Goal: Task Accomplishment & Management: Complete application form

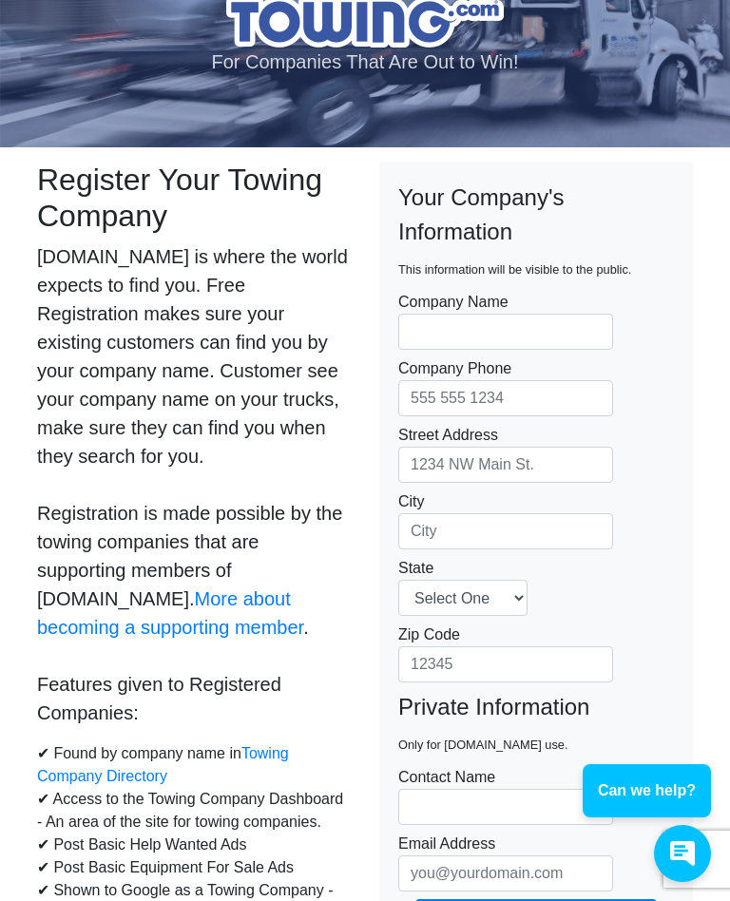
scroll to position [94, 0]
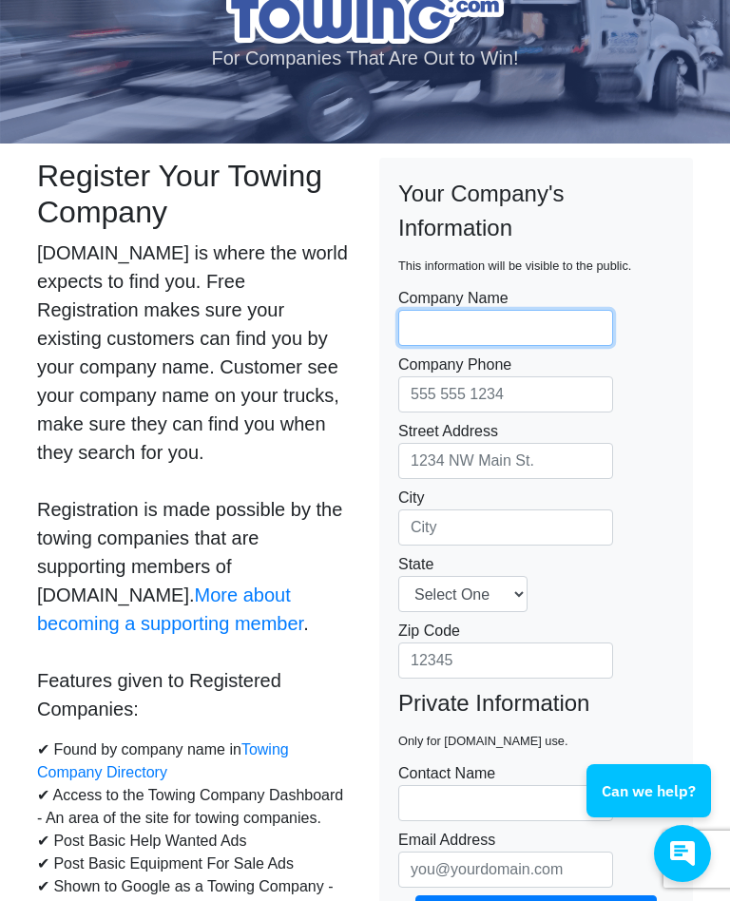
click at [456, 329] on input "Company Name" at bounding box center [505, 328] width 215 height 36
type input "Hard Charger Towing"
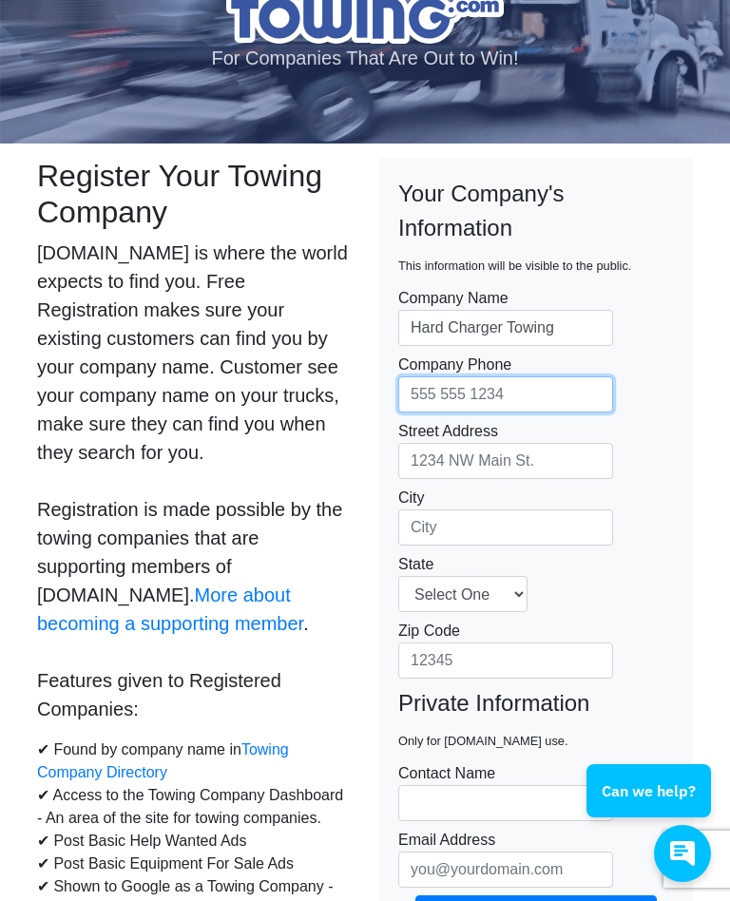
click at [503, 387] on input "Company Phone" at bounding box center [505, 395] width 215 height 36
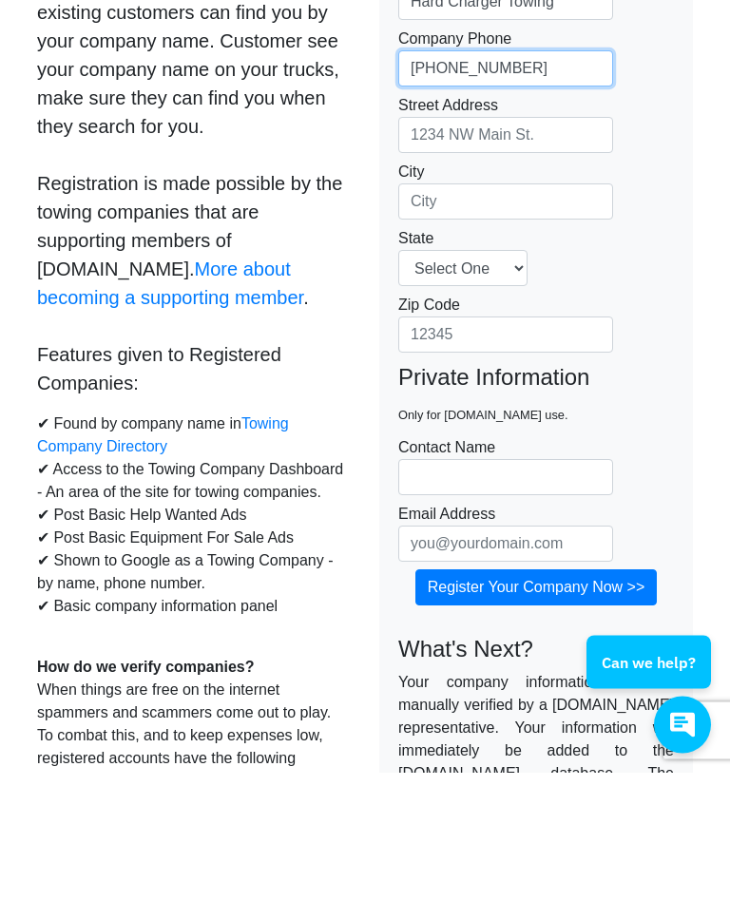
scroll to position [290, 0]
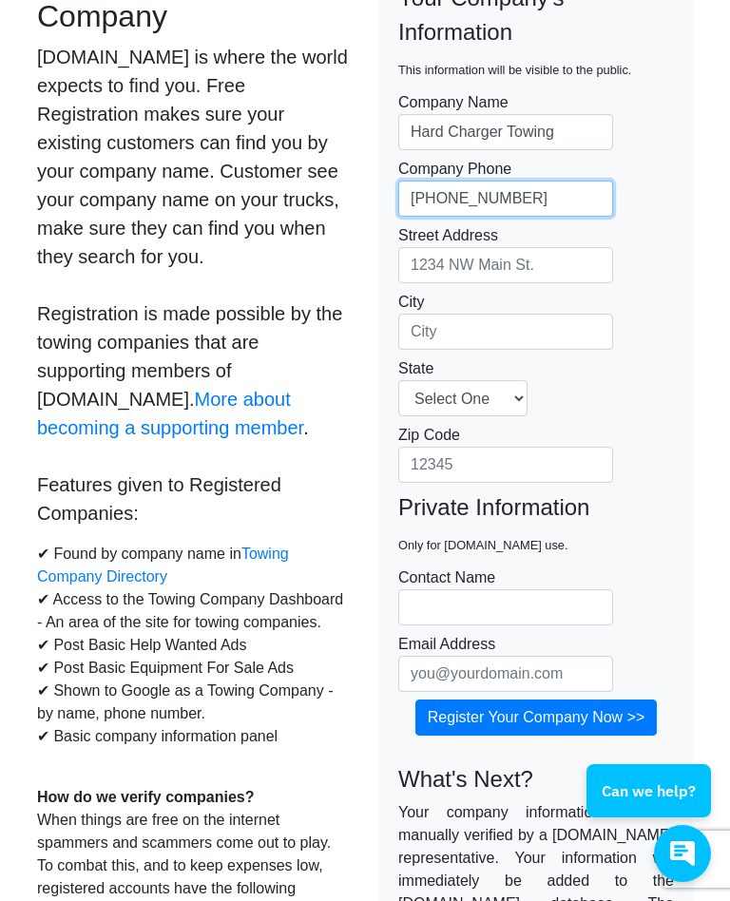
type input "[PHONE_NUMBER]"
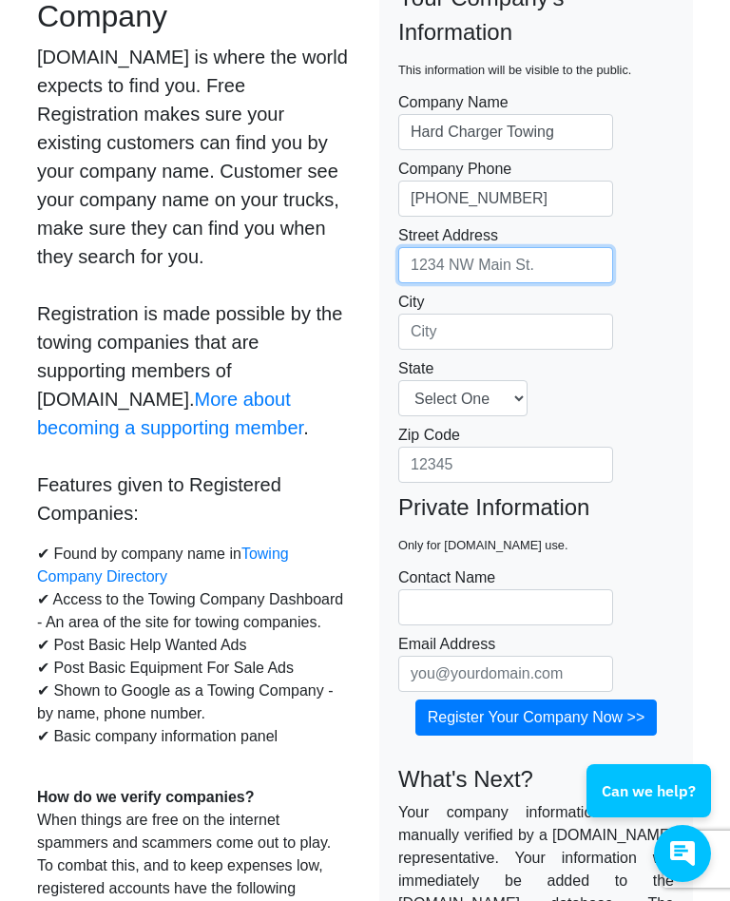
click at [444, 263] on input "Street Address" at bounding box center [505, 265] width 215 height 36
type input "[STREET_ADDRESS]"
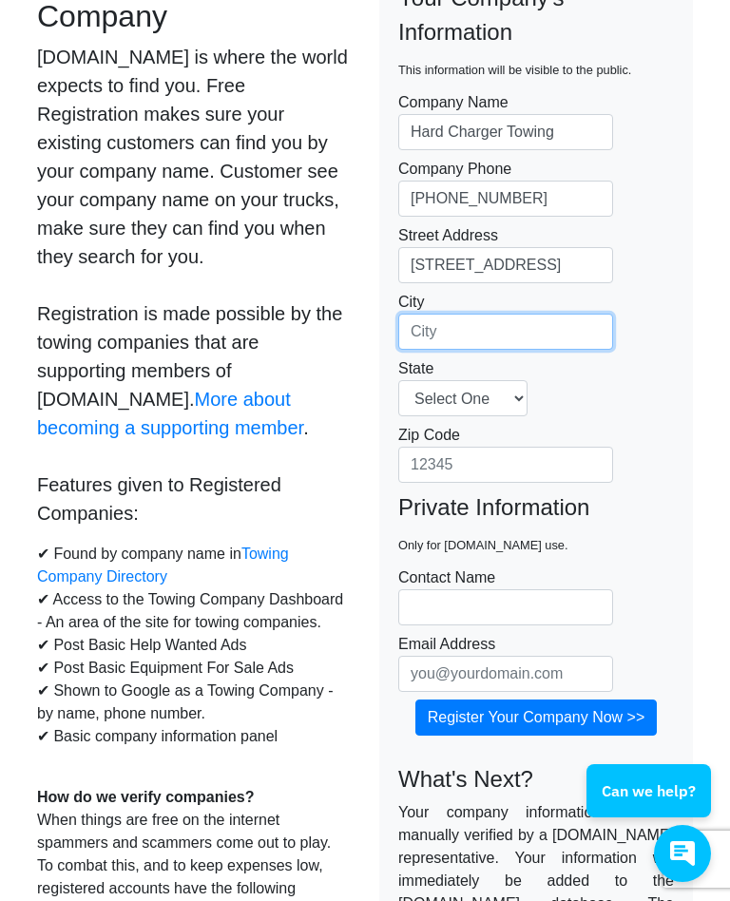
click at [480, 333] on input "City" at bounding box center [505, 332] width 215 height 36
type input "Chesapeake"
click at [528, 395] on select "Select One [US_STATE] [US_STATE] [US_STATE] [US_STATE] [US_STATE] [US_STATE] [U…" at bounding box center [462, 398] width 129 height 36
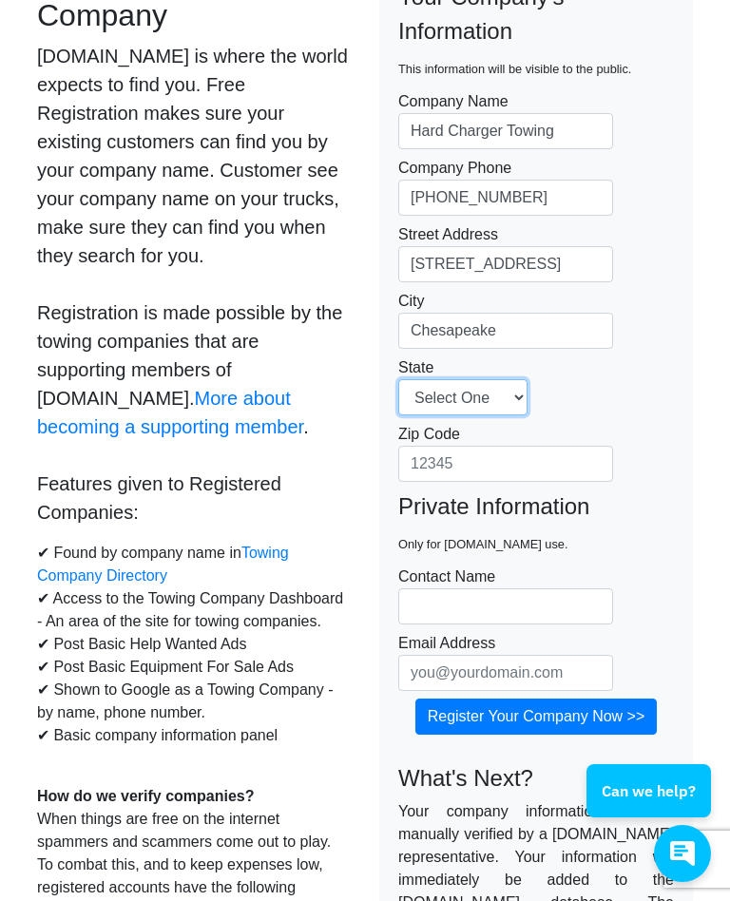
select select "VA"
click at [500, 466] on input "Zip Code" at bounding box center [505, 464] width 215 height 36
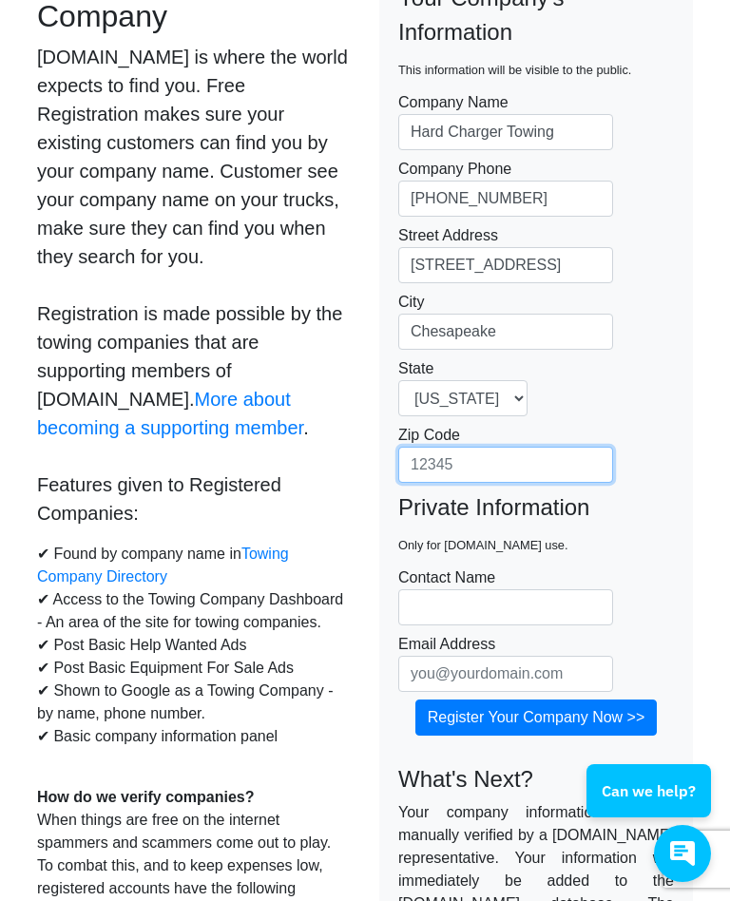
click at [498, 468] on input "Zip Code" at bounding box center [505, 465] width 215 height 36
click at [456, 468] on input "Zip Code" at bounding box center [505, 465] width 215 height 36
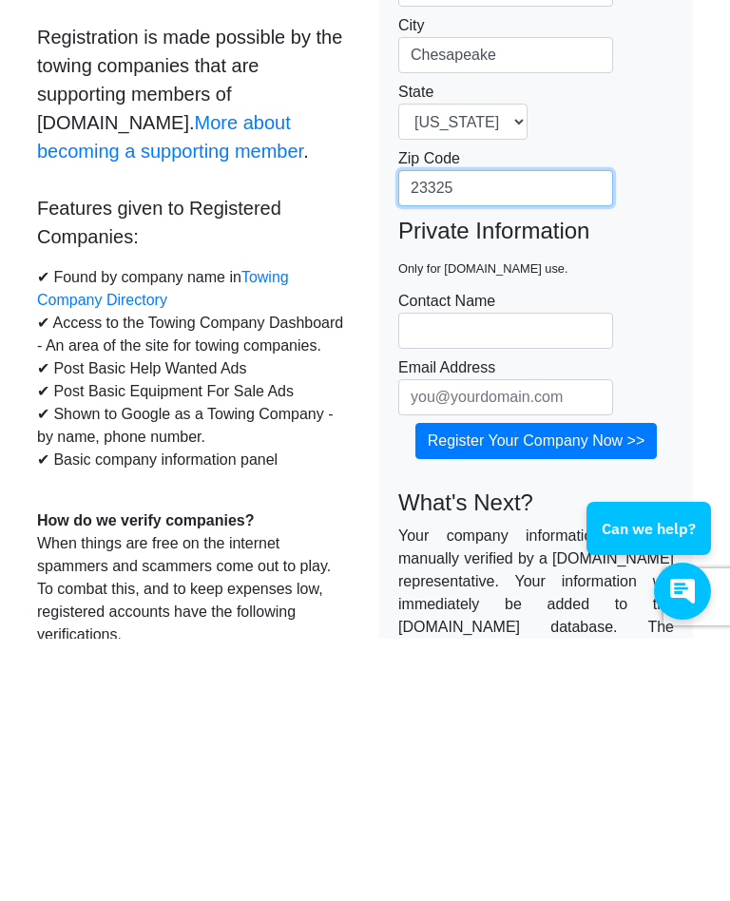
scroll to position [315, 0]
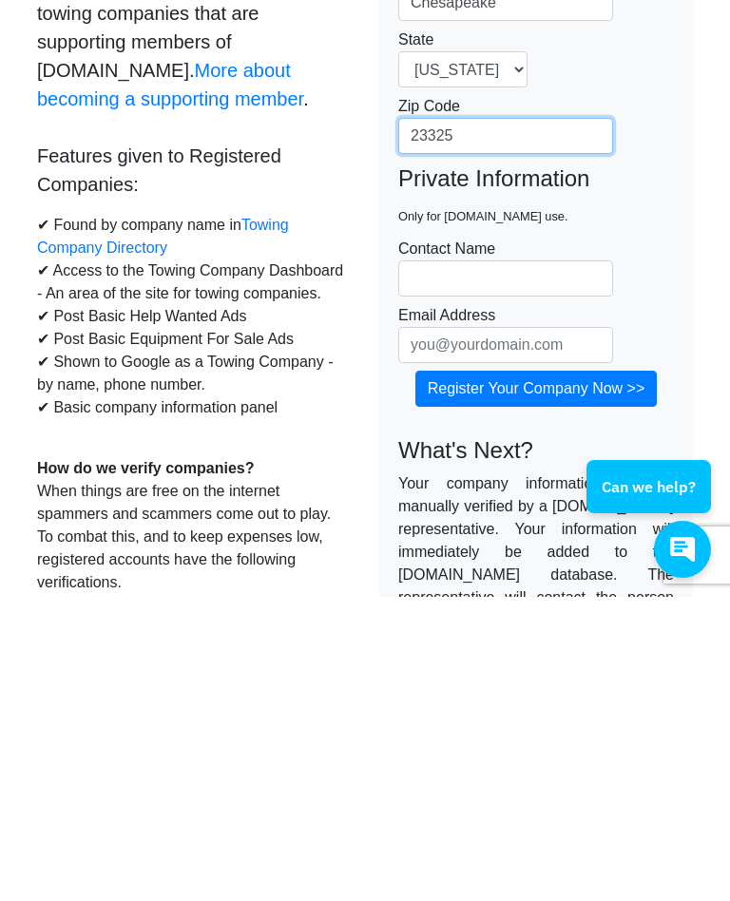
type input "23325"
click at [454, 565] on input "Contact Name" at bounding box center [505, 583] width 215 height 36
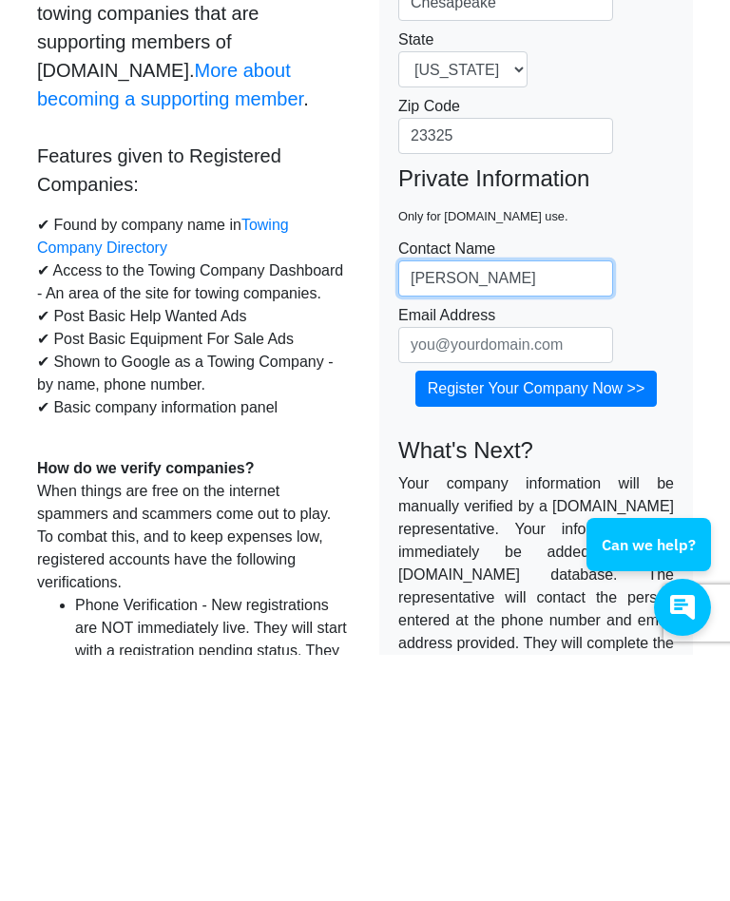
scroll to position [396, 0]
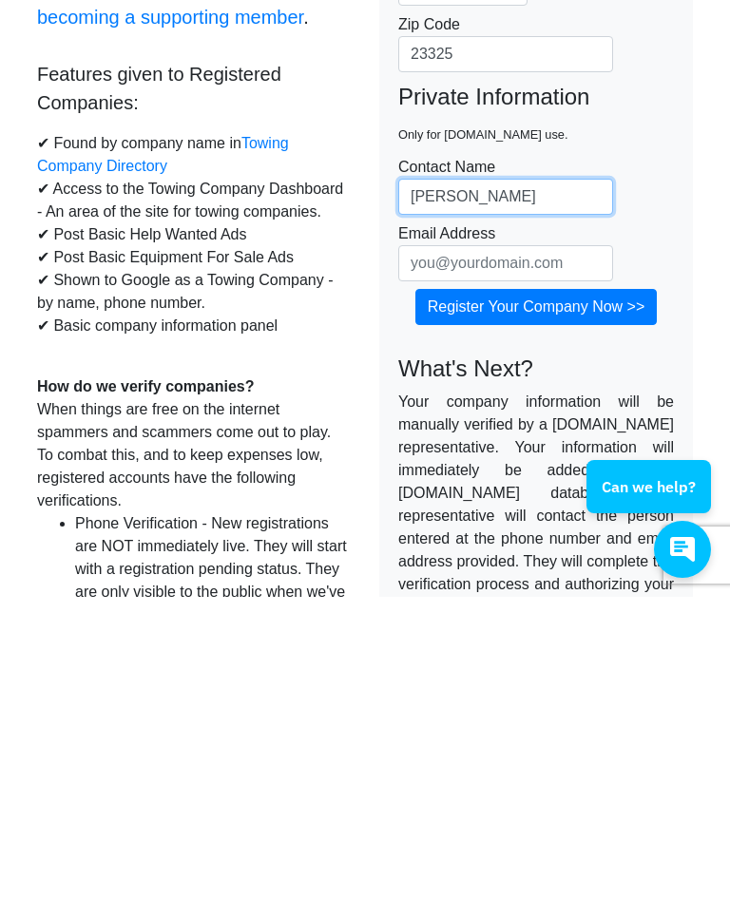
type input "[PERSON_NAME]"
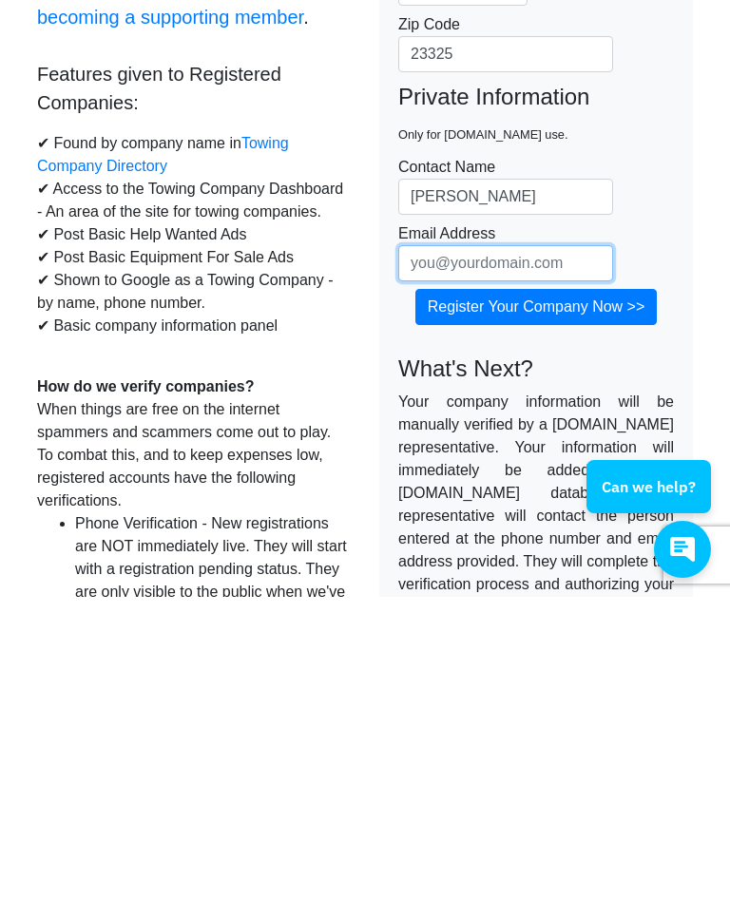
click at [428, 550] on input "Email Address" at bounding box center [505, 568] width 215 height 36
type input "[EMAIL_ADDRESS][DOMAIN_NAME]"
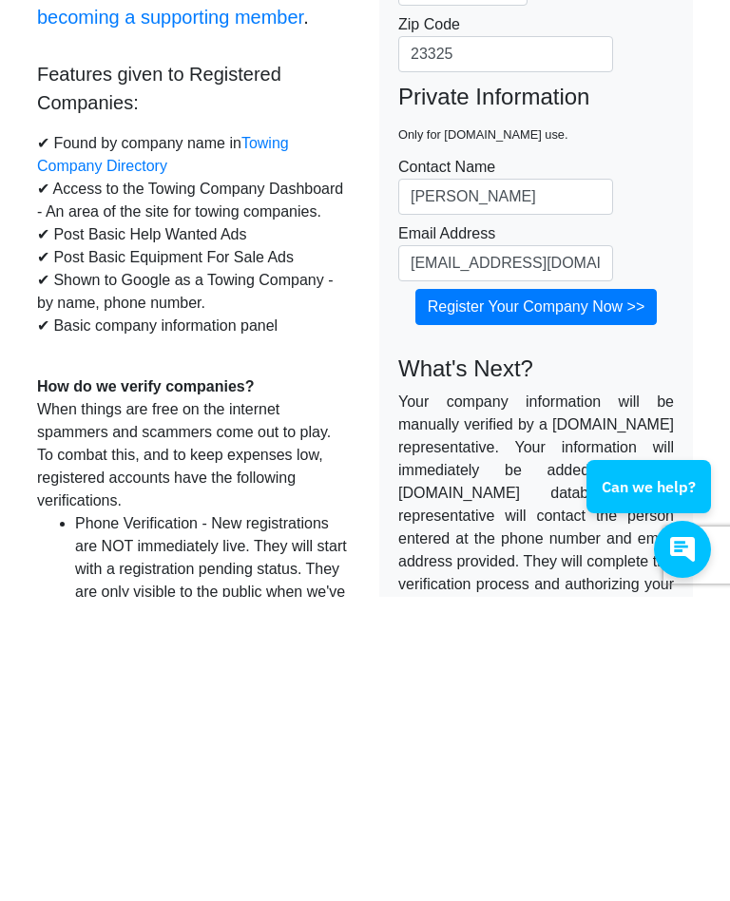
click at [628, 593] on input "Register Your Company Now >>" at bounding box center [536, 611] width 242 height 36
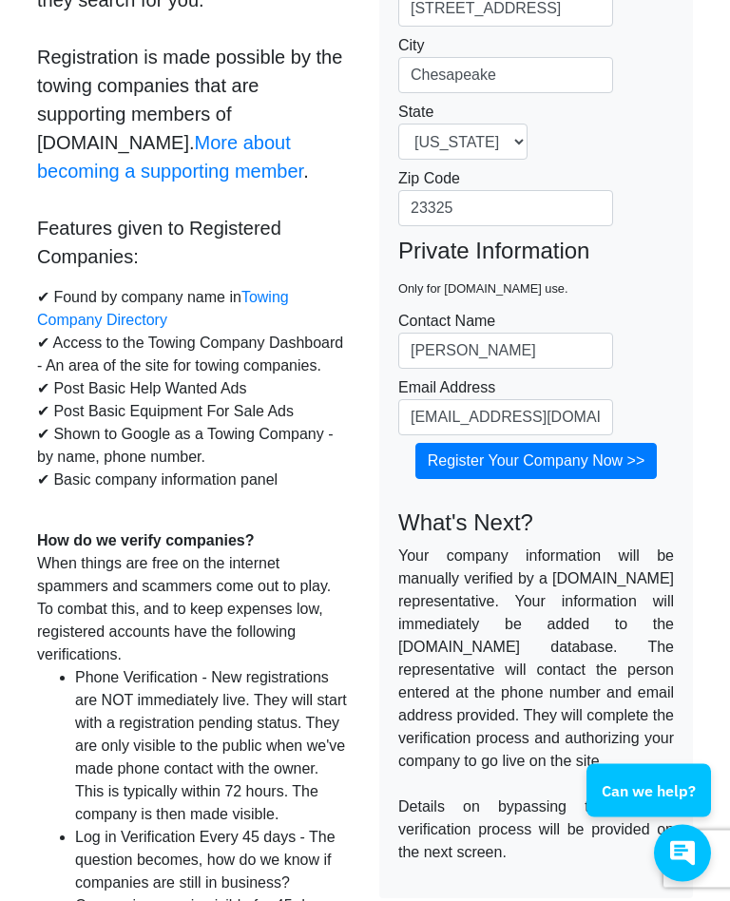
scroll to position [0, 0]
